Goal: Task Accomplishment & Management: Complete application form

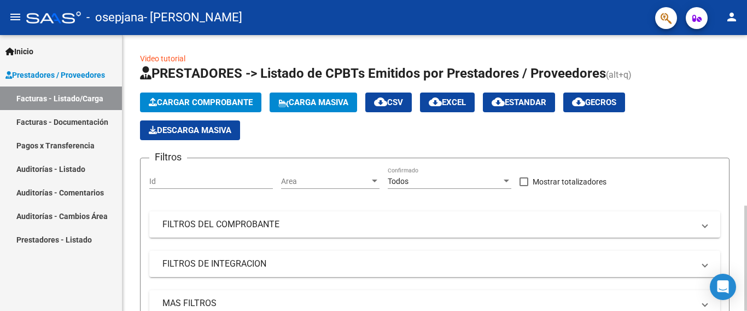
click at [224, 104] on span "Cargar Comprobante" at bounding box center [201, 102] width 104 height 10
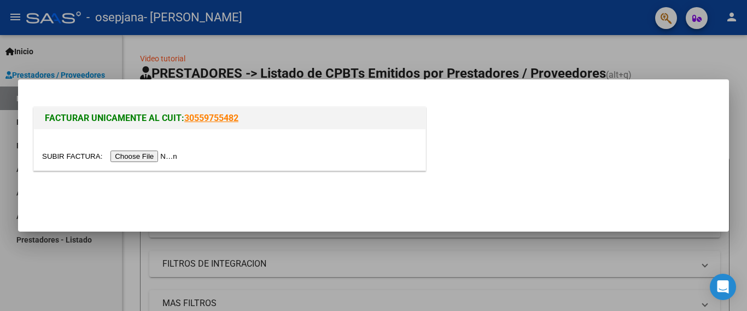
click at [173, 152] on input "file" at bounding box center [111, 155] width 138 height 11
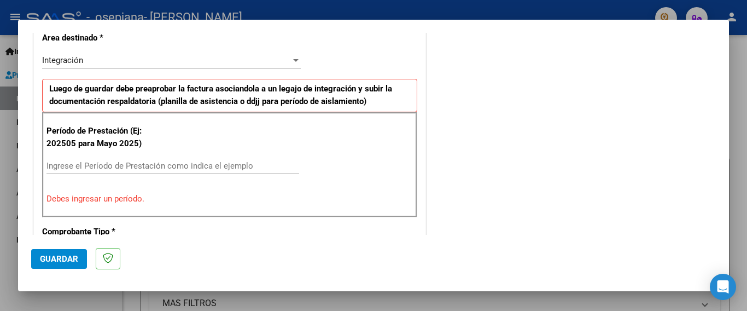
scroll to position [280, 0]
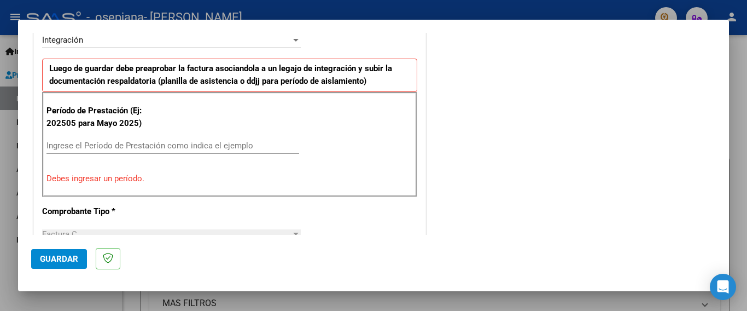
click at [168, 141] on input "Ingrese el Período de Prestación como indica el ejemplo" at bounding box center [172, 146] width 253 height 10
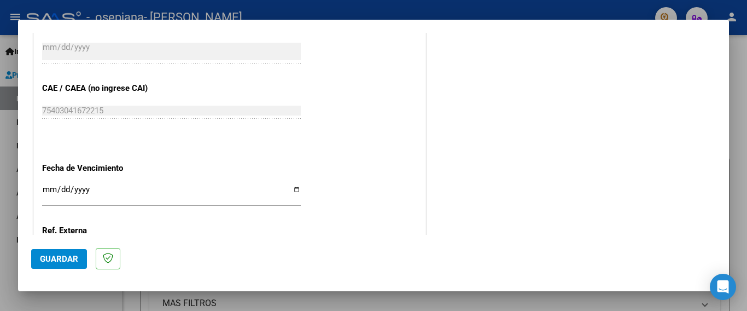
scroll to position [662, 0]
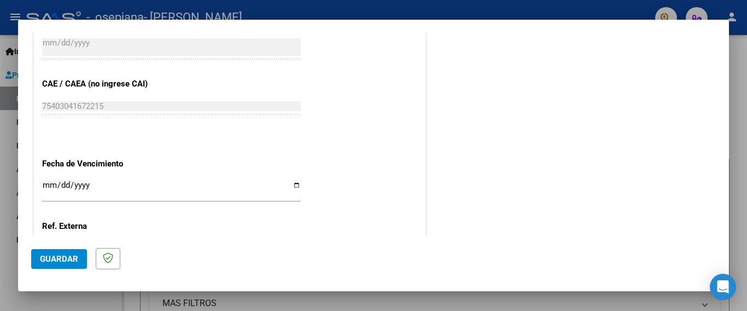
type input "202509"
click at [297, 181] on input "Ingresar la fecha" at bounding box center [171, 190] width 259 height 18
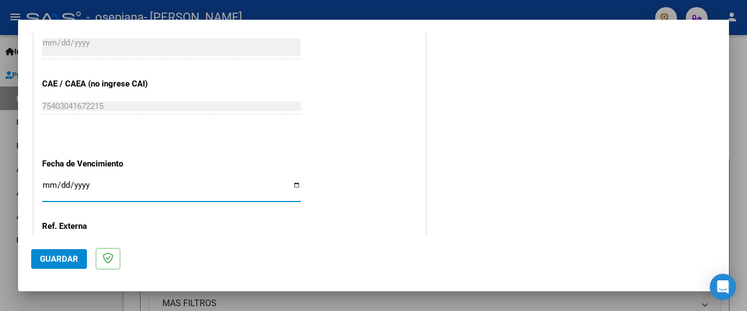
click at [296, 181] on input "Ingresar la fecha" at bounding box center [171, 190] width 259 height 18
type input "[DATE]"
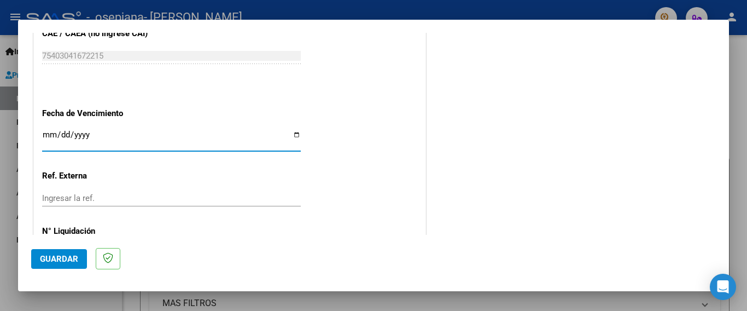
scroll to position [717, 0]
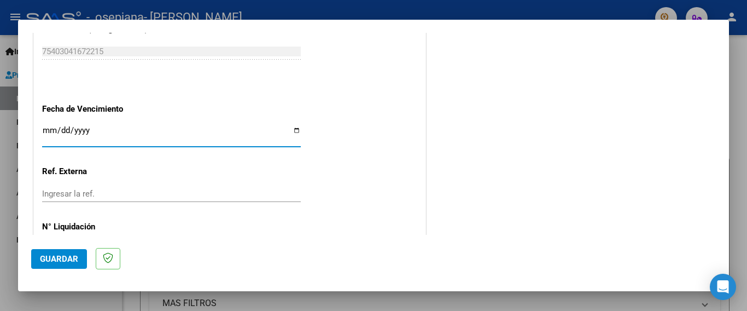
click at [166, 189] on input "Ingresar la ref." at bounding box center [171, 194] width 259 height 10
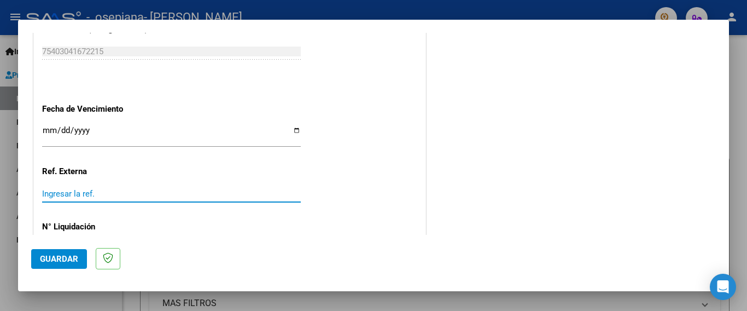
click at [166, 189] on input "Ingresar la ref." at bounding box center [171, 194] width 259 height 10
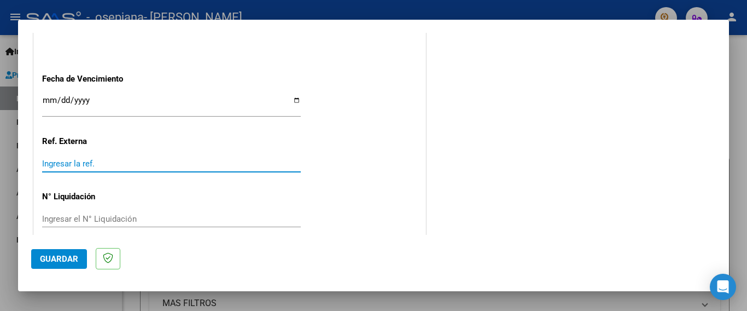
click at [45, 259] on span "Guardar" at bounding box center [59, 259] width 38 height 10
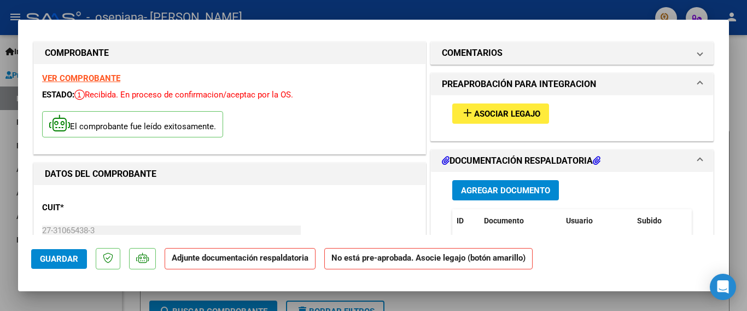
scroll to position [0, 0]
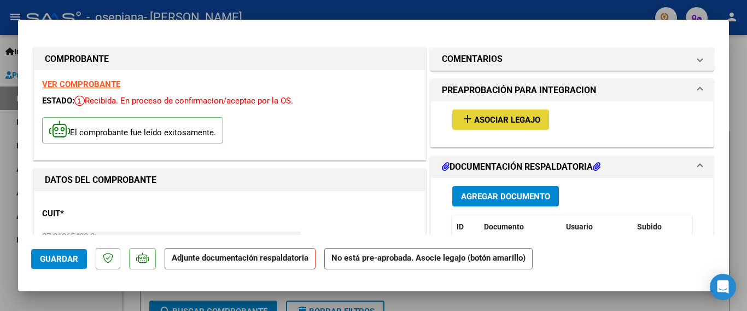
click at [514, 121] on span "Asociar Legajo" at bounding box center [507, 120] width 66 height 10
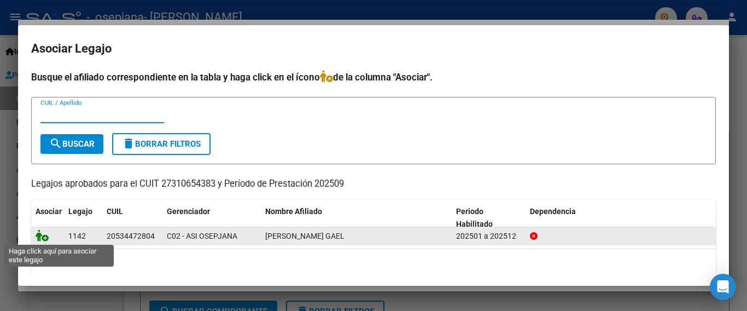
click at [38, 238] on icon at bounding box center [42, 235] width 13 height 12
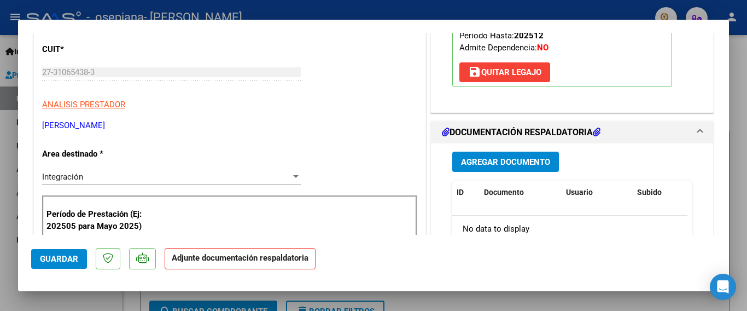
scroll to position [219, 0]
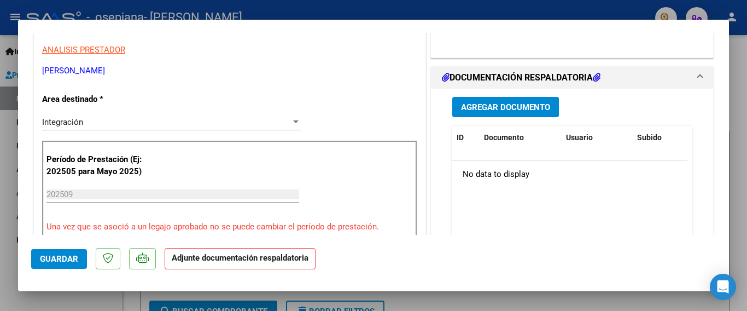
click at [520, 102] on span "Agregar Documento" at bounding box center [505, 107] width 89 height 10
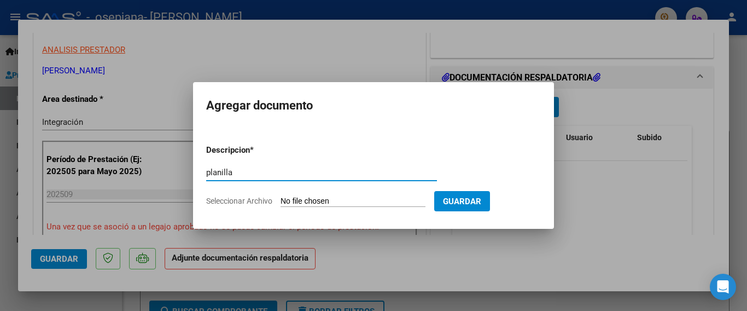
type input "planilla"
click at [313, 209] on form "Descripcion * planilla Escriba aquí una descripcion Seleccionar Archivo Guardar" at bounding box center [373, 176] width 335 height 80
click at [319, 199] on input "Seleccionar Archivo" at bounding box center [353, 201] width 145 height 10
type input "C:\fakepath\planilla.pdf"
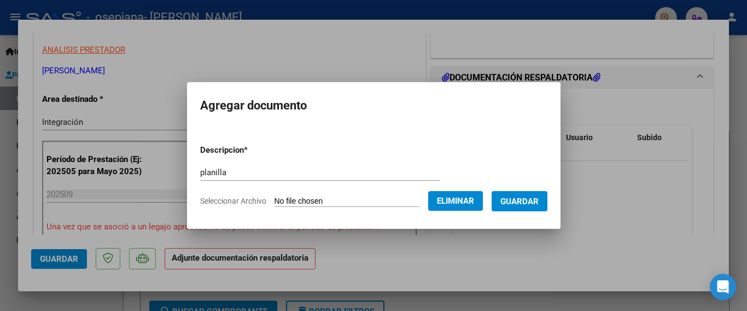
click at [538, 205] on span "Guardar" at bounding box center [519, 201] width 38 height 10
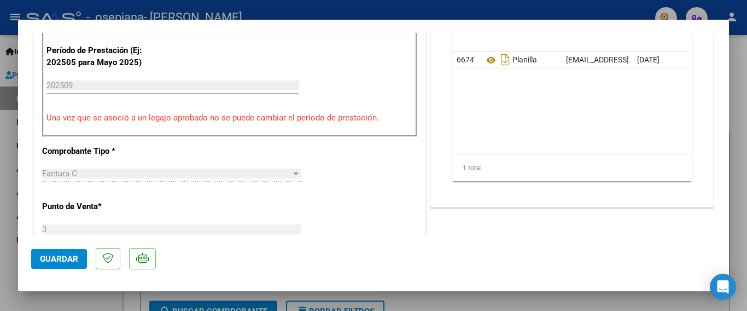
scroll to position [328, 0]
click at [46, 263] on span "Guardar" at bounding box center [59, 259] width 38 height 10
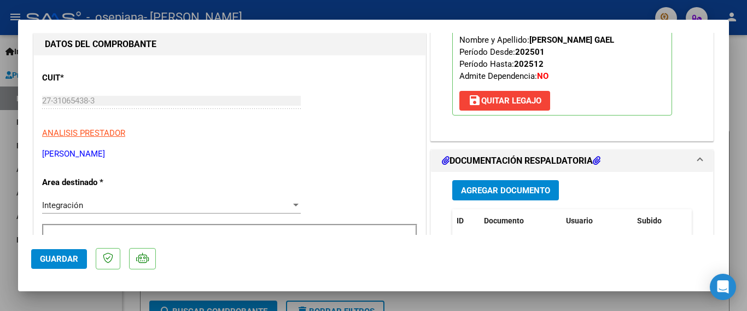
scroll to position [0, 0]
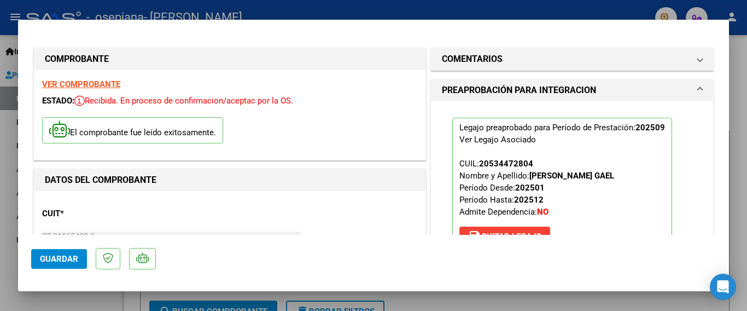
click at [741, 193] on div at bounding box center [373, 155] width 747 height 311
type input "$ 0,00"
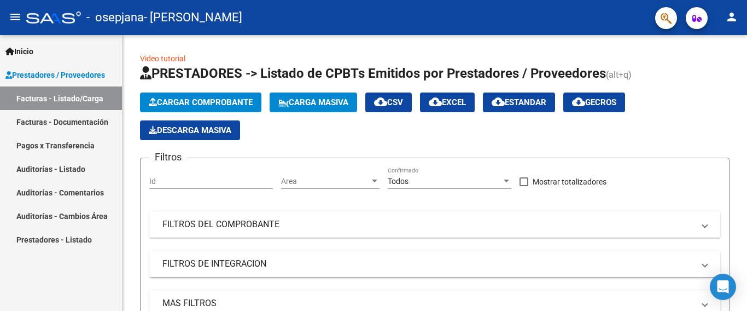
click at [97, 121] on link "Facturas - Documentación" at bounding box center [61, 122] width 122 height 24
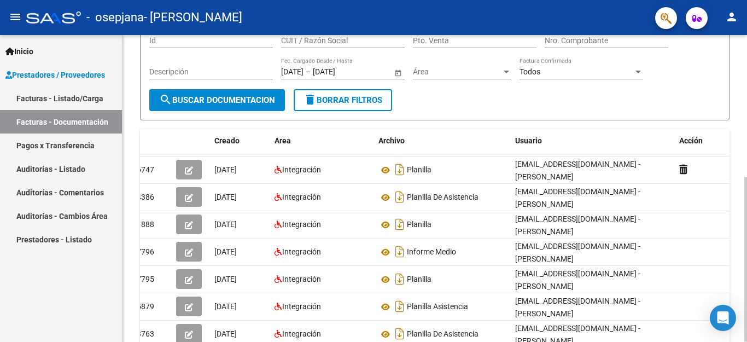
scroll to position [100, 0]
